Goal: Task Accomplishment & Management: Use online tool/utility

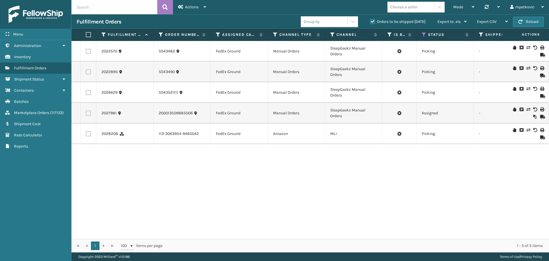
click at [41, 172] on div "Menu Administration Inventory Fulfillment Orders Shipment Status Containers Bat…" at bounding box center [36, 130] width 72 height 261
click at [34, 146] on link "Reports" at bounding box center [35, 145] width 71 height 11
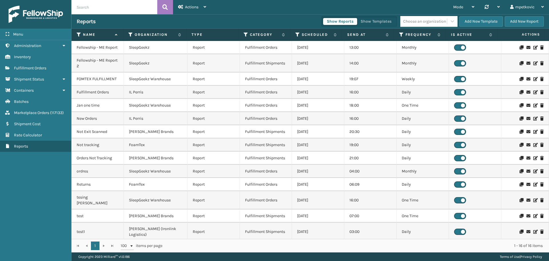
click at [116, 27] on div "Reports Show Reports Show Templates Choose an organization Add New Template Add…" at bounding box center [311, 21] width 478 height 14
click at [102, 9] on input "text" at bounding box center [115, 7] width 86 height 14
click at [204, 7] on icon at bounding box center [205, 7] width 3 height 4
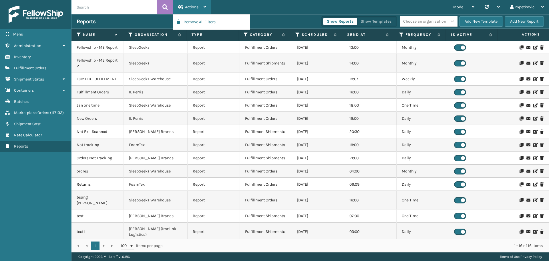
click at [201, 7] on div "Actions" at bounding box center [192, 7] width 28 height 14
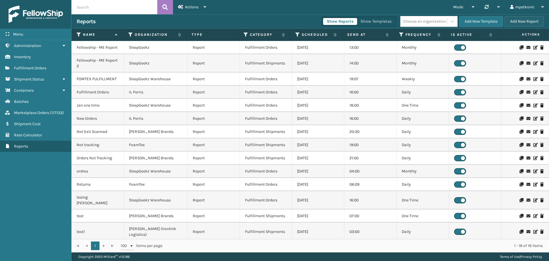
click at [513, 20] on button "Add New Report" at bounding box center [524, 21] width 39 height 10
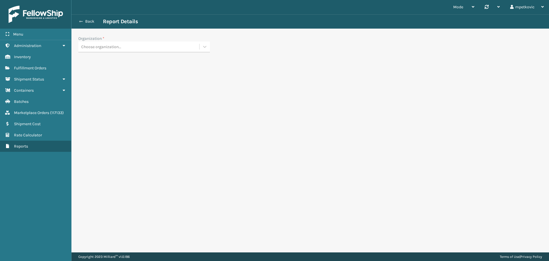
click at [89, 21] on button "Back" at bounding box center [90, 21] width 26 height 5
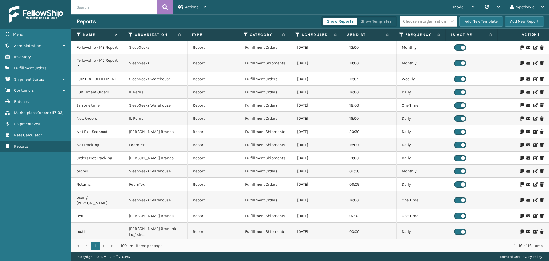
click at [29, 171] on div "Menu Administration Inventory Fulfillment Orders Shipment Status Containers Bat…" at bounding box center [36, 130] width 72 height 261
click at [35, 166] on div "Menu Administration Inventory Fulfillment Orders Shipment Status Containers Bat…" at bounding box center [36, 130] width 72 height 261
click at [254, 24] on div "Reports" at bounding box center [199, 21] width 245 height 7
click at [260, 18] on div "Reports" at bounding box center [199, 21] width 245 height 7
drag, startPoint x: 163, startPoint y: 24, endPoint x: 160, endPoint y: 24, distance: 3.1
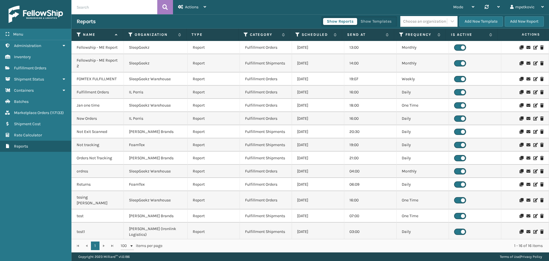
click at [162, 24] on div "Reports" at bounding box center [199, 21] width 245 height 7
click at [121, 22] on div "Reports" at bounding box center [199, 21] width 245 height 7
drag, startPoint x: 117, startPoint y: 21, endPoint x: 82, endPoint y: 0, distance: 41.4
click at [117, 21] on div "Reports" at bounding box center [199, 21] width 245 height 7
